Goal: Find specific fact: Find specific page/section

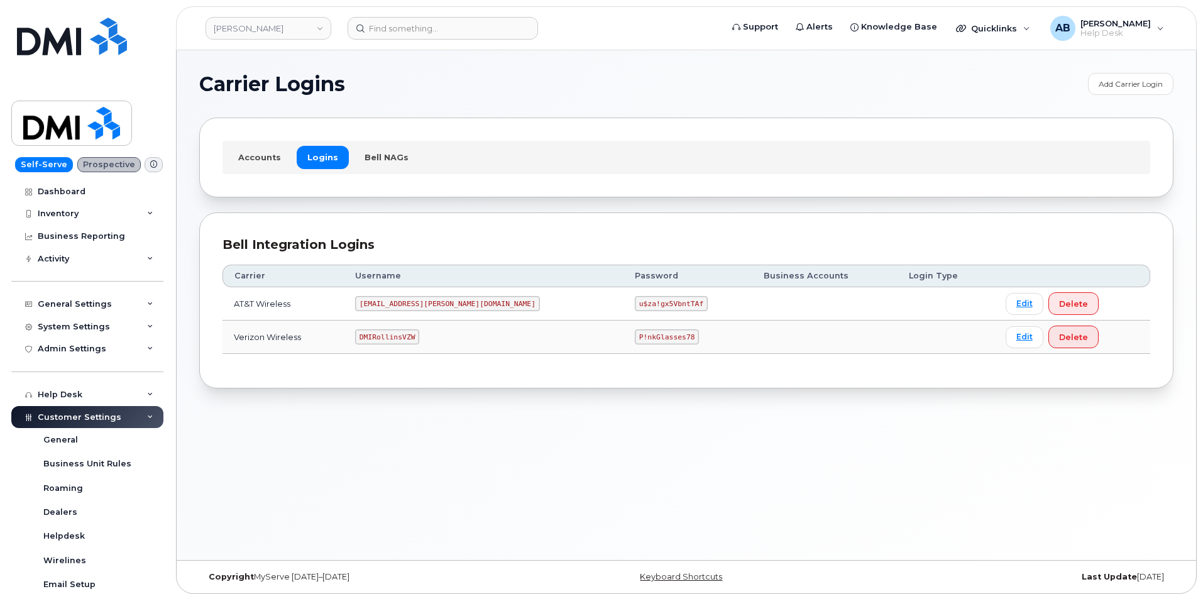
click at [411, 309] on code "[EMAIL_ADDRESS][PERSON_NAME][DOMAIN_NAME]" at bounding box center [447, 303] width 185 height 15
click at [414, 300] on code "[EMAIL_ADDRESS][PERSON_NAME][DOMAIN_NAME]" at bounding box center [447, 303] width 185 height 15
click at [416, 301] on code "[EMAIL_ADDRESS][PERSON_NAME][DOMAIN_NAME]" at bounding box center [447, 303] width 185 height 15
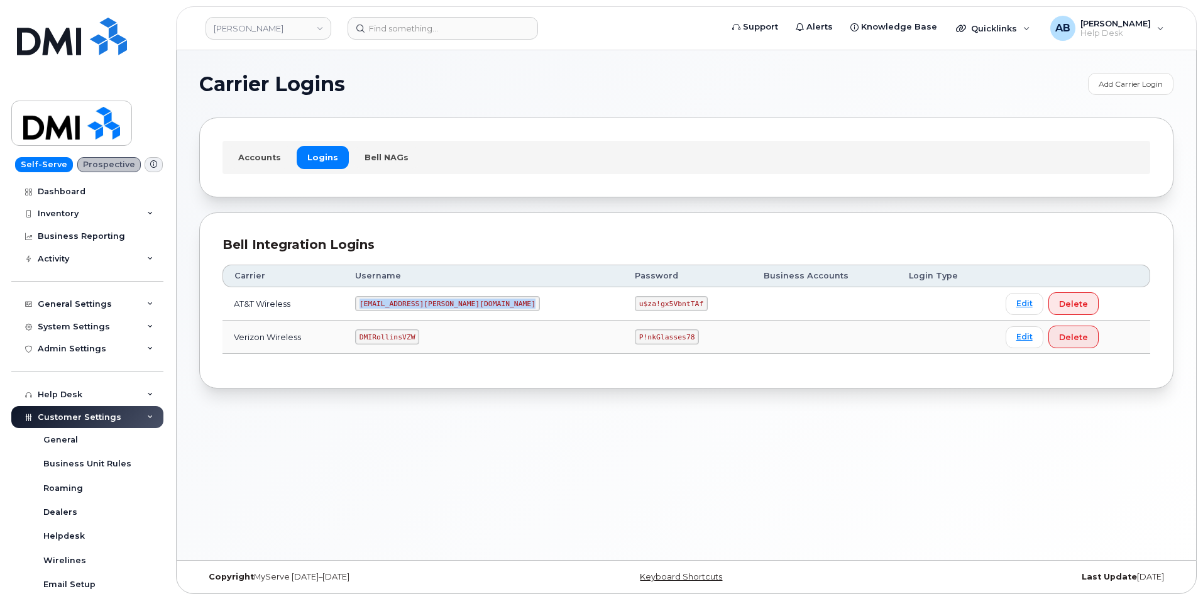
click at [416, 301] on code "[EMAIL_ADDRESS][PERSON_NAME][DOMAIN_NAME]" at bounding box center [447, 303] width 185 height 15
click at [635, 298] on code "u$za!gx5VbntTAf" at bounding box center [671, 303] width 73 height 15
copy code "u$za!gx5VbntTAf"
